Goal: Understand process/instructions: Learn how to perform a task or action

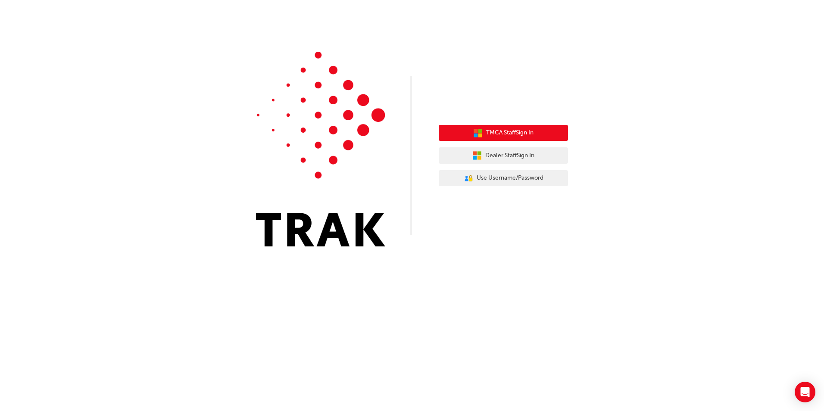
click at [545, 132] on button "TMCA Staff Sign In" at bounding box center [503, 133] width 129 height 16
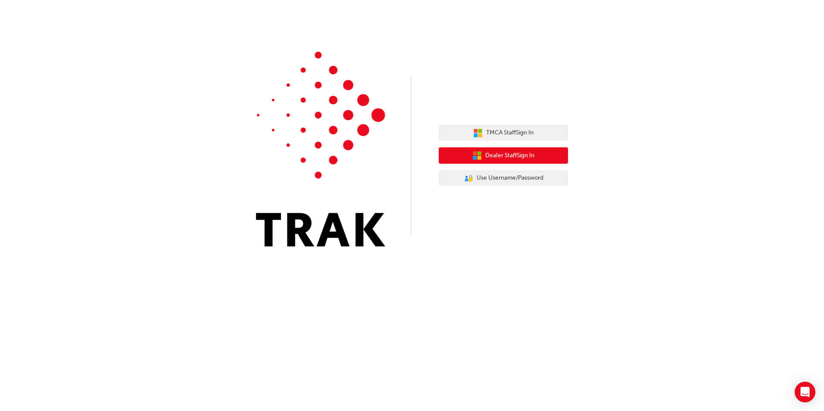
click at [507, 157] on span "Dealer Staff Sign In" at bounding box center [509, 156] width 49 height 10
drag, startPoint x: 517, startPoint y: 154, endPoint x: 515, endPoint y: 144, distance: 10.5
click at [516, 146] on div "TMCA Staff Sign In Dealer Staff Sign In User Authentication Icon - Blue Person,…" at bounding box center [503, 156] width 129 height 75
click at [520, 157] on span "Dealer Staff Sign In" at bounding box center [509, 156] width 49 height 10
